Goal: Transaction & Acquisition: Purchase product/service

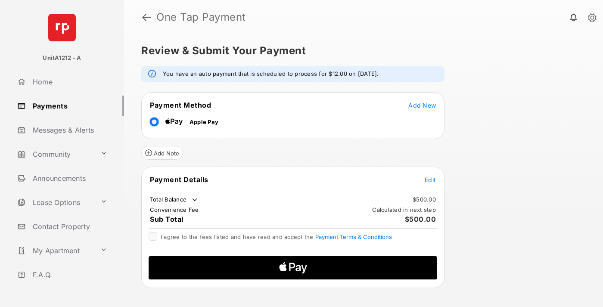
click at [422, 105] on span "Add New" at bounding box center [422, 105] width 28 height 7
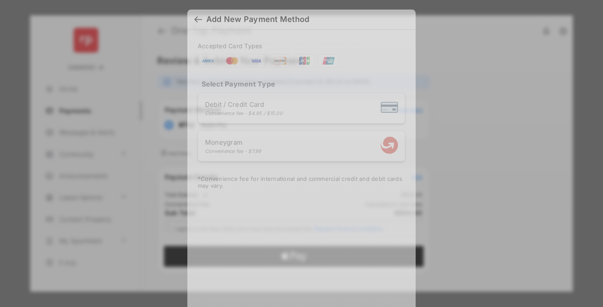
scroll to position [6, 0]
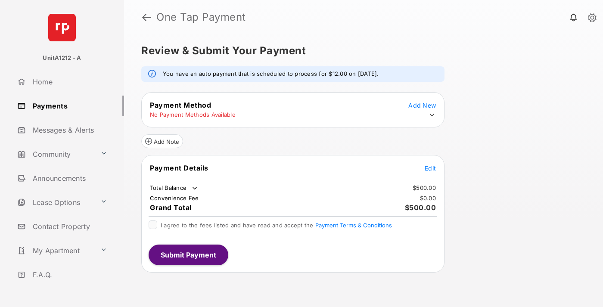
click at [432, 115] on icon at bounding box center [432, 115] width 8 height 8
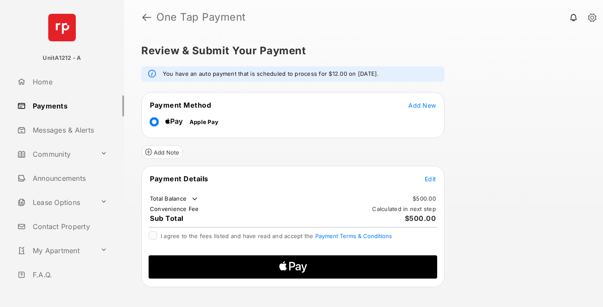
click at [430, 179] on span "Edit" at bounding box center [430, 178] width 11 height 7
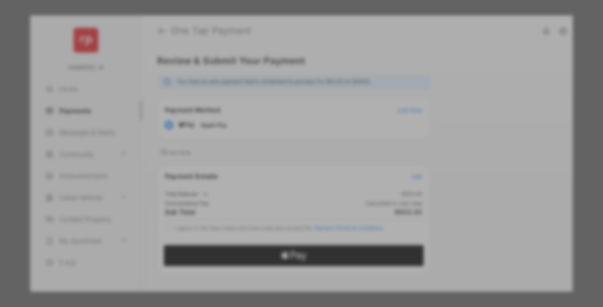
click at [286, 156] on div "Other Amount" at bounding box center [286, 159] width 140 height 15
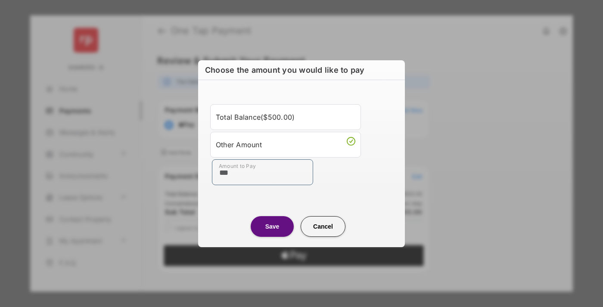
type input "***"
click at [272, 226] on button "Save" at bounding box center [272, 226] width 43 height 21
